Goal: Find specific page/section: Find specific page/section

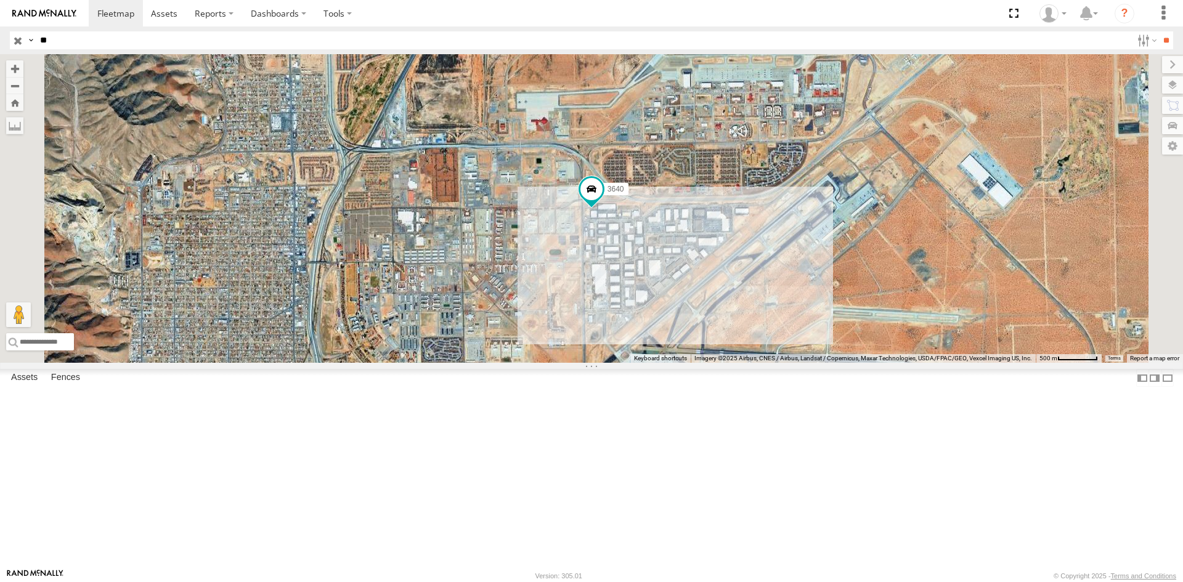
type input "*"
type input "****"
click at [1159, 31] on input "**" at bounding box center [1166, 40] width 14 height 18
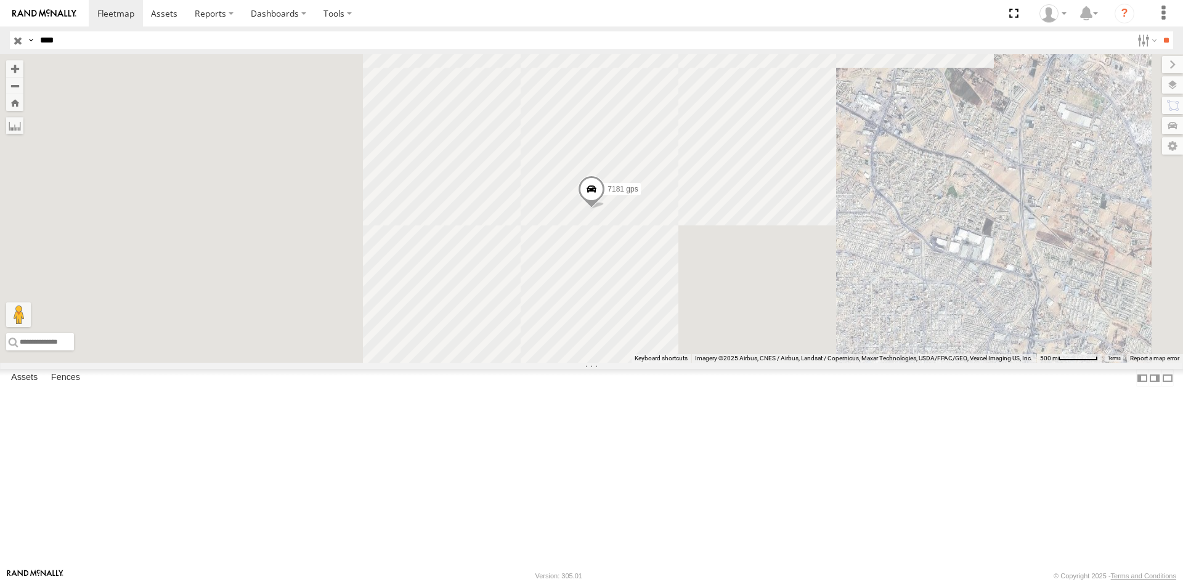
click at [0, 0] on div "Locales" at bounding box center [0, 0] width 0 height 0
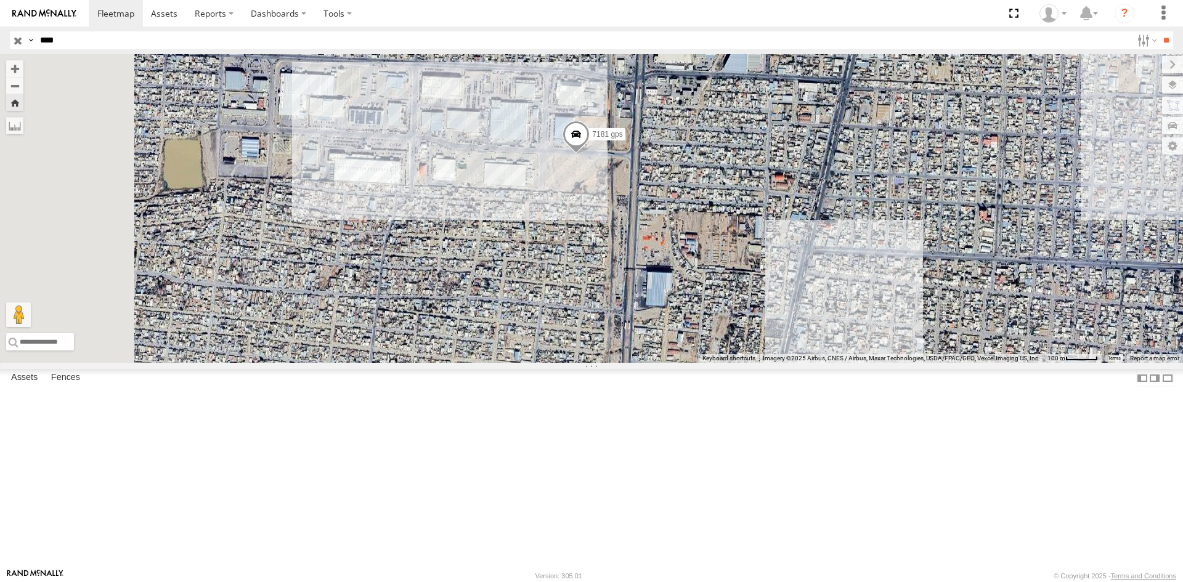
drag, startPoint x: 729, startPoint y: 285, endPoint x: 825, endPoint y: 295, distance: 96.6
click at [823, 295] on div "7181 gps" at bounding box center [591, 208] width 1183 height 309
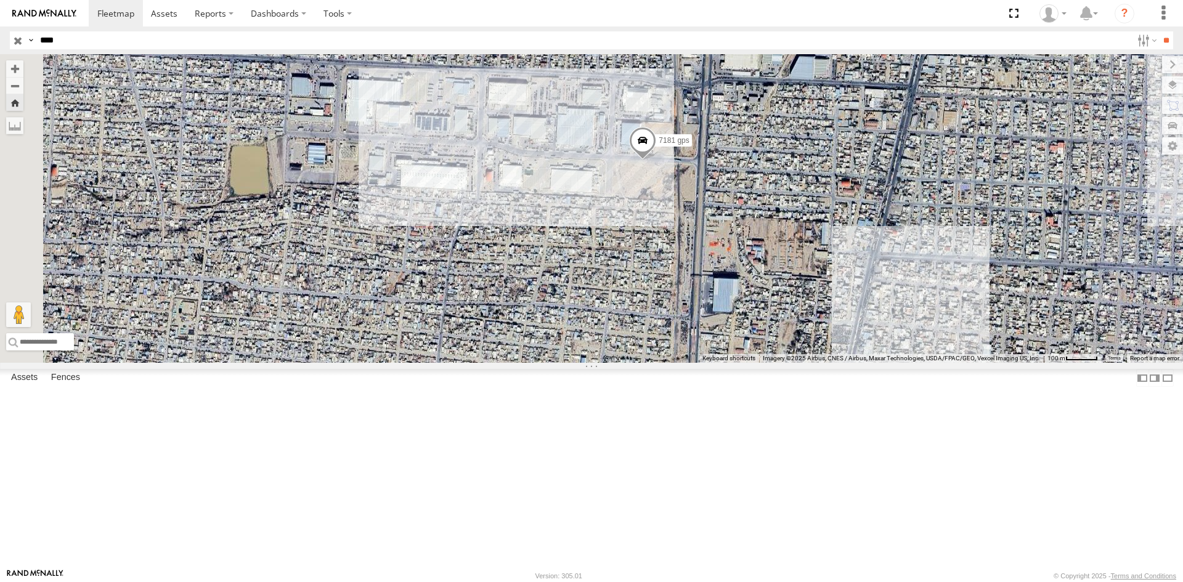
drag, startPoint x: 743, startPoint y: 370, endPoint x: 807, endPoint y: 374, distance: 63.6
click at [807, 363] on div "7181 gps" at bounding box center [591, 208] width 1183 height 309
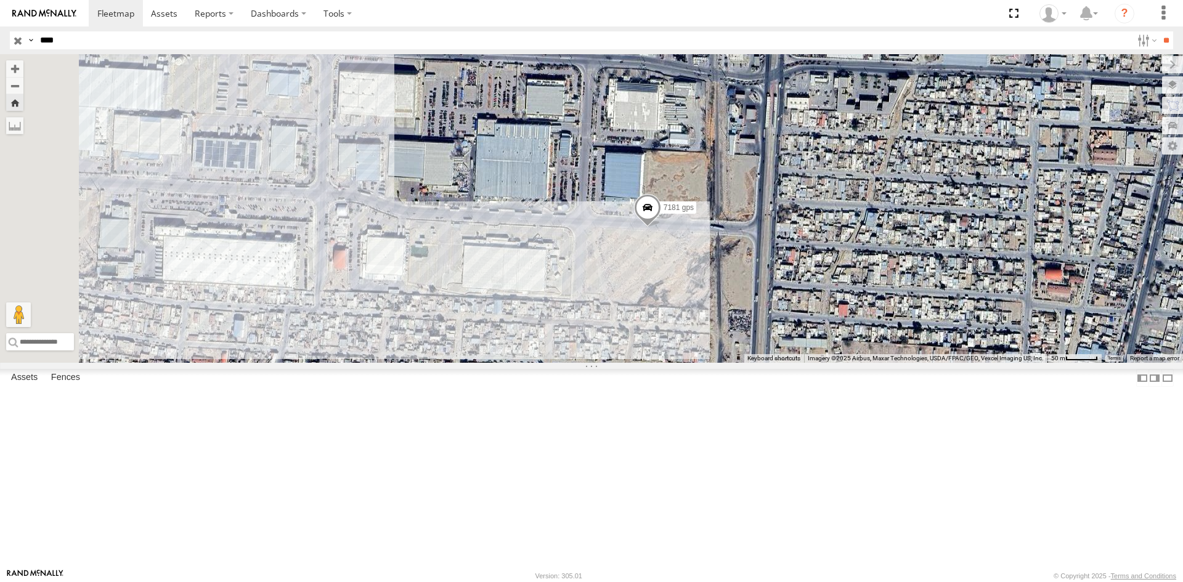
drag, startPoint x: 770, startPoint y: 255, endPoint x: 770, endPoint y: 427, distance: 172.6
click at [770, 363] on div "7181 gps" at bounding box center [591, 208] width 1183 height 309
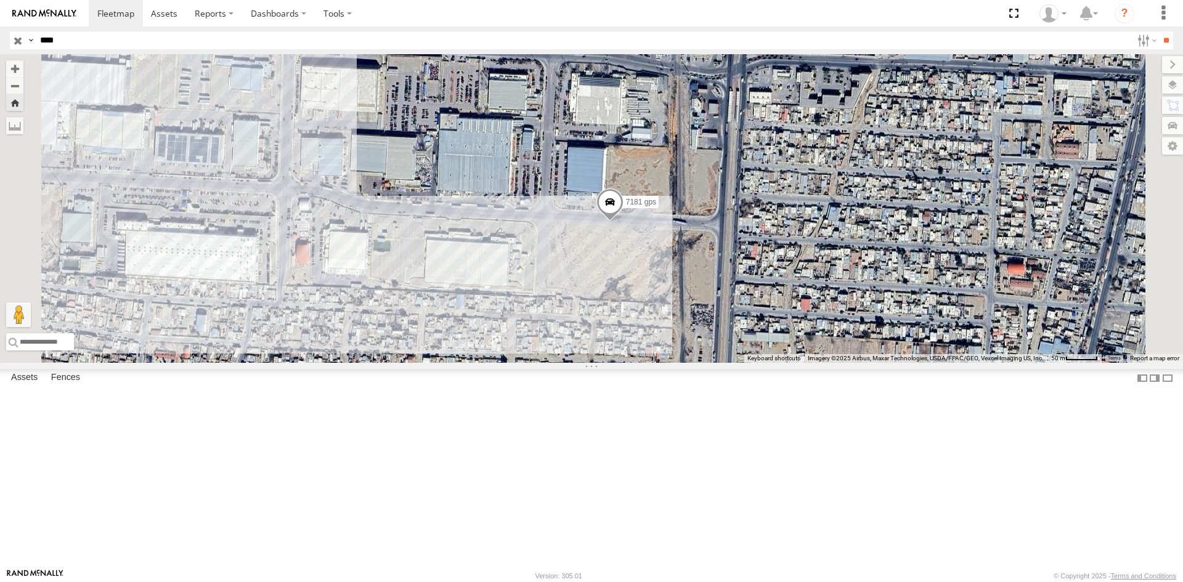
drag, startPoint x: 789, startPoint y: 393, endPoint x: 730, endPoint y: 385, distance: 59.7
click at [730, 363] on div "7181 gps" at bounding box center [591, 208] width 1183 height 309
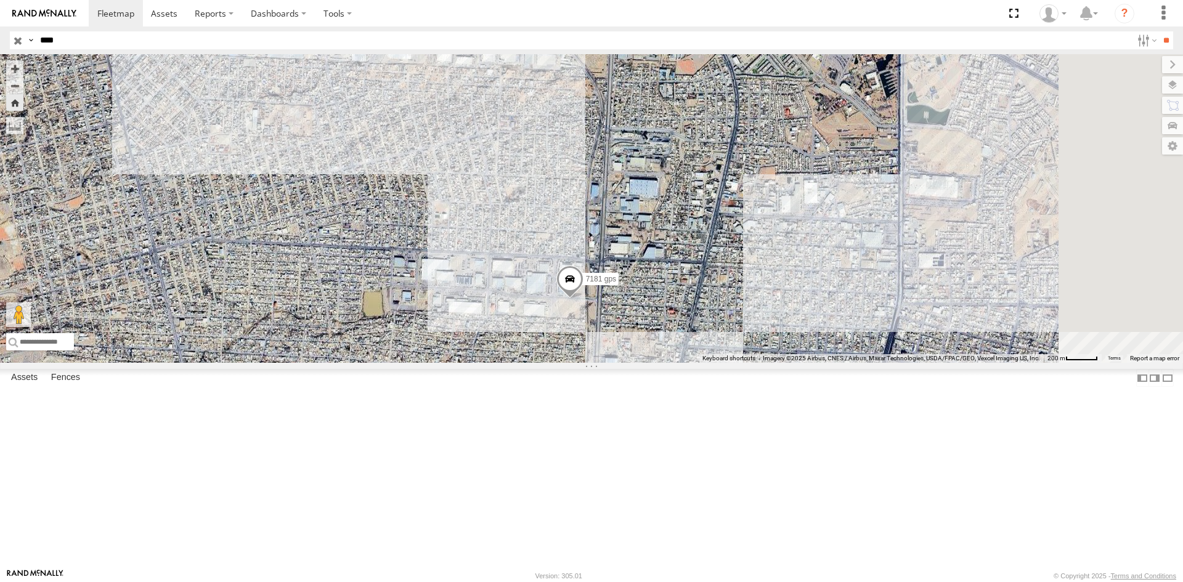
drag, startPoint x: 718, startPoint y: 377, endPoint x: 666, endPoint y: 316, distance: 80.0
click at [667, 316] on div "7181 gps" at bounding box center [591, 208] width 1183 height 309
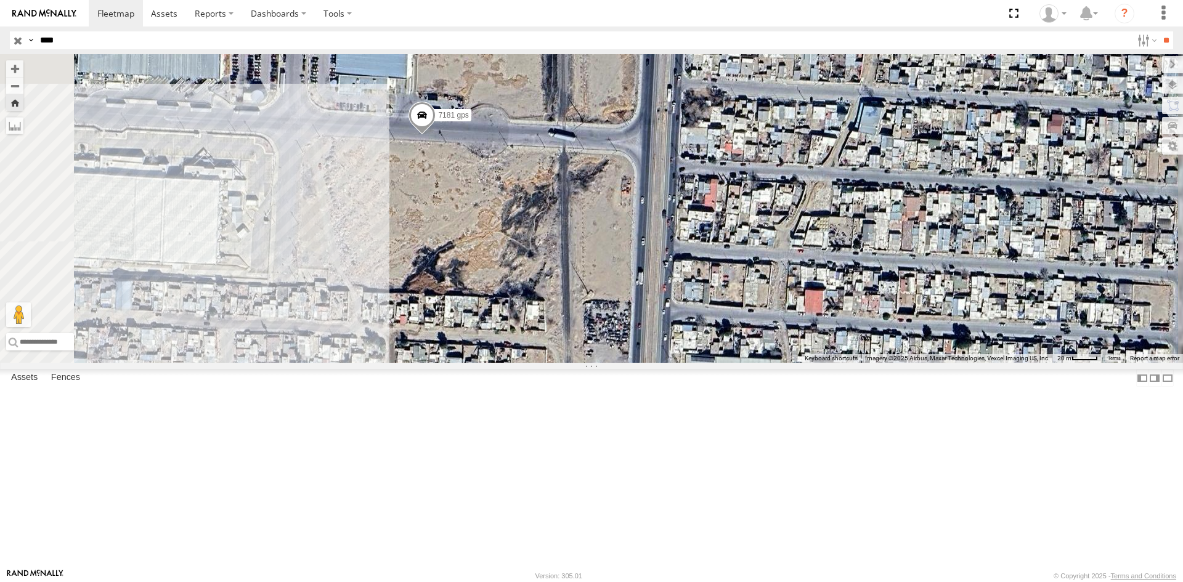
drag, startPoint x: 616, startPoint y: 221, endPoint x: 648, endPoint y: 380, distance: 162.1
click at [646, 363] on div "7181 gps" at bounding box center [591, 208] width 1183 height 309
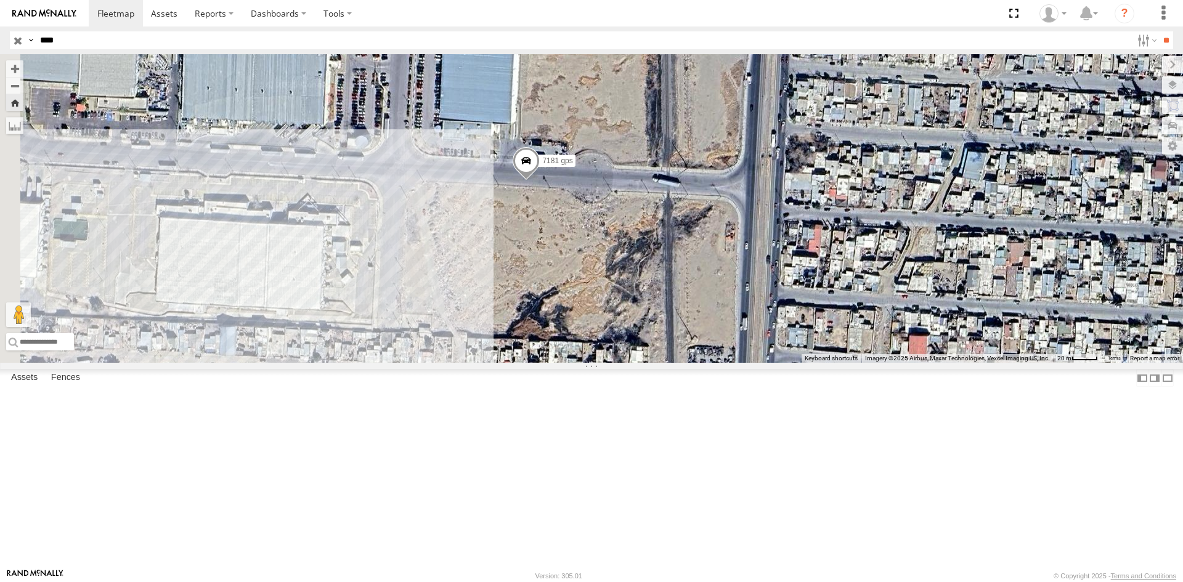
drag, startPoint x: 642, startPoint y: 274, endPoint x: 749, endPoint y: 313, distance: 114.3
click at [749, 313] on div "7181 gps" at bounding box center [591, 208] width 1183 height 309
